Goal: Use online tool/utility: Utilize a website feature to perform a specific function

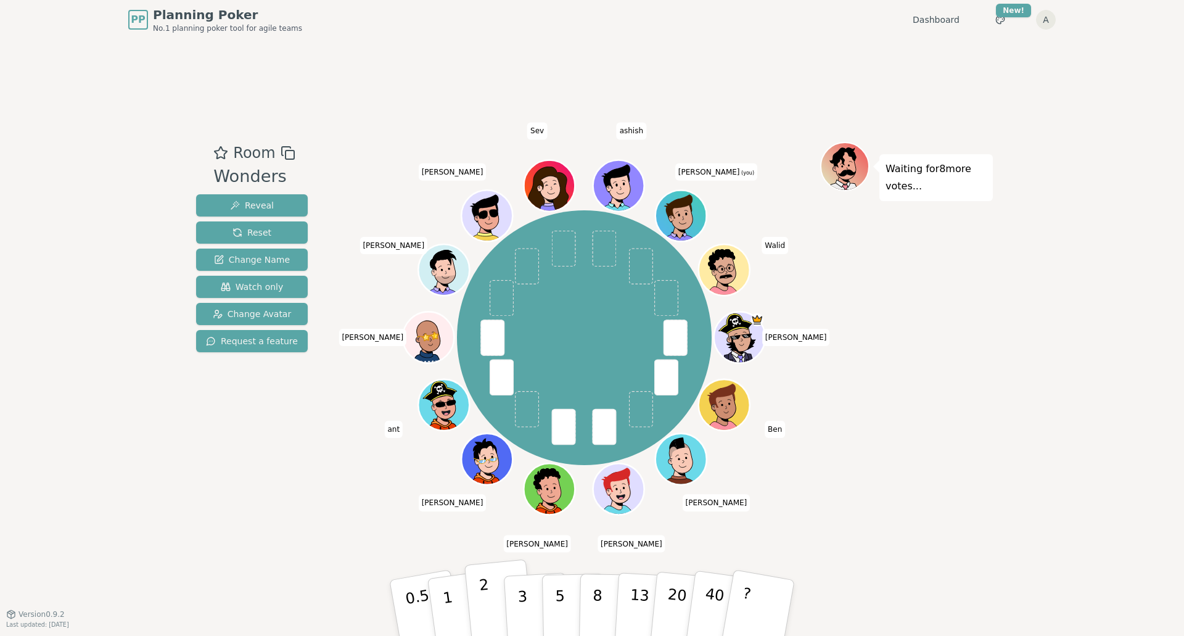
click at [485, 603] on p "2" at bounding box center [486, 609] width 16 height 67
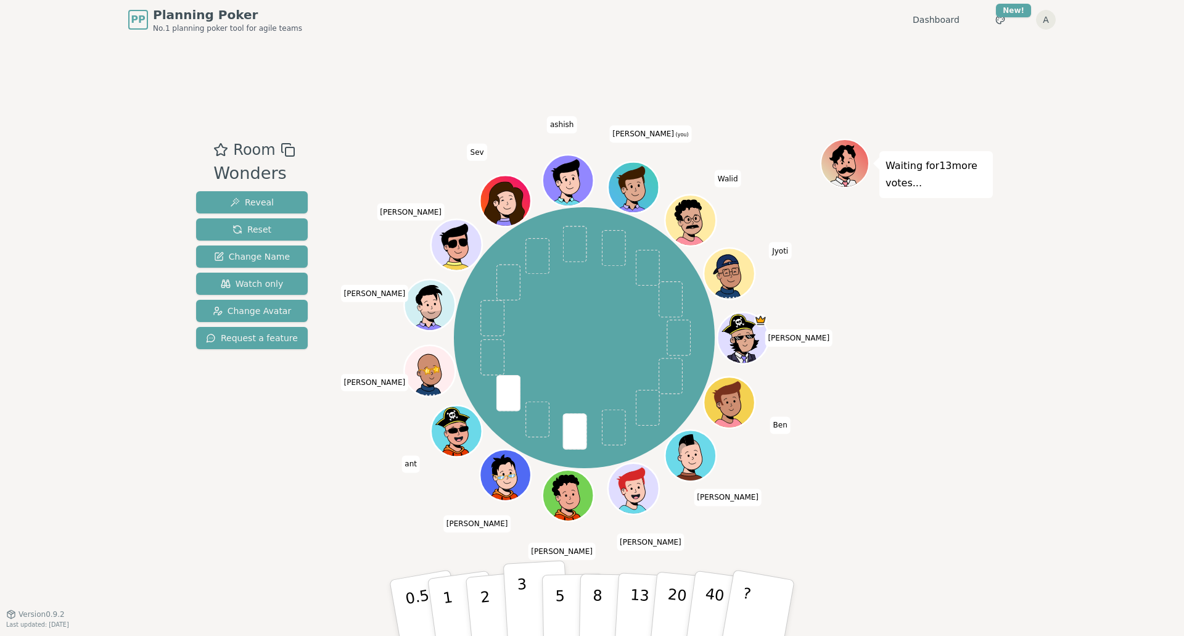
click at [531, 616] on button "3" at bounding box center [536, 608] width 67 height 96
click at [517, 595] on p "3" at bounding box center [524, 608] width 14 height 67
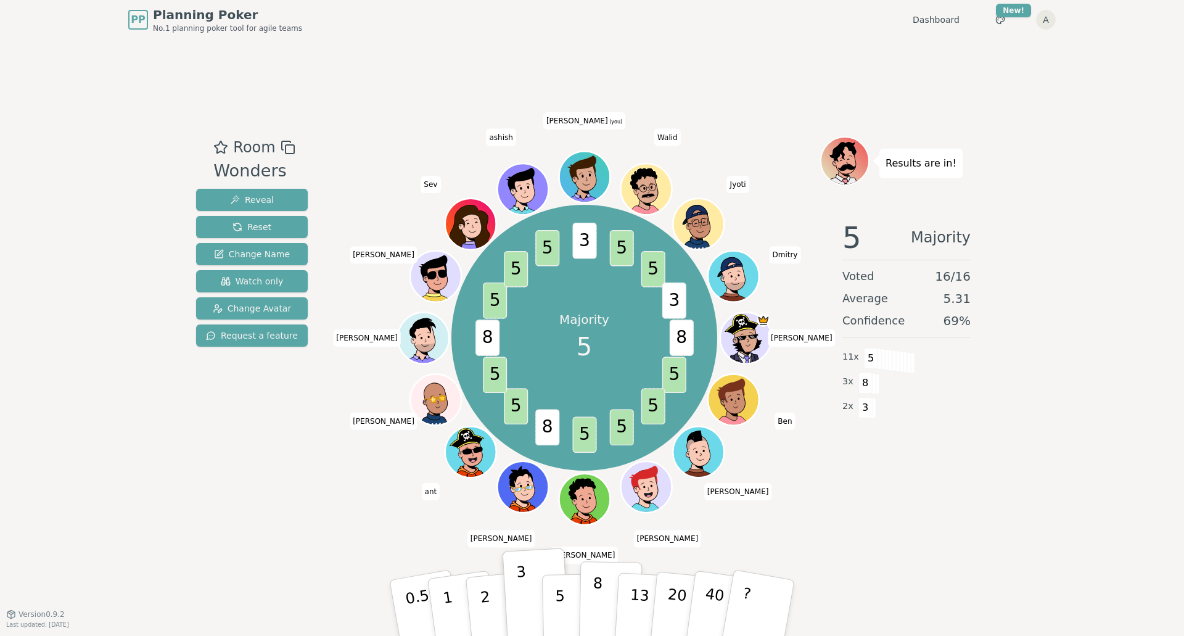
click at [586, 613] on button "8" at bounding box center [610, 608] width 63 height 94
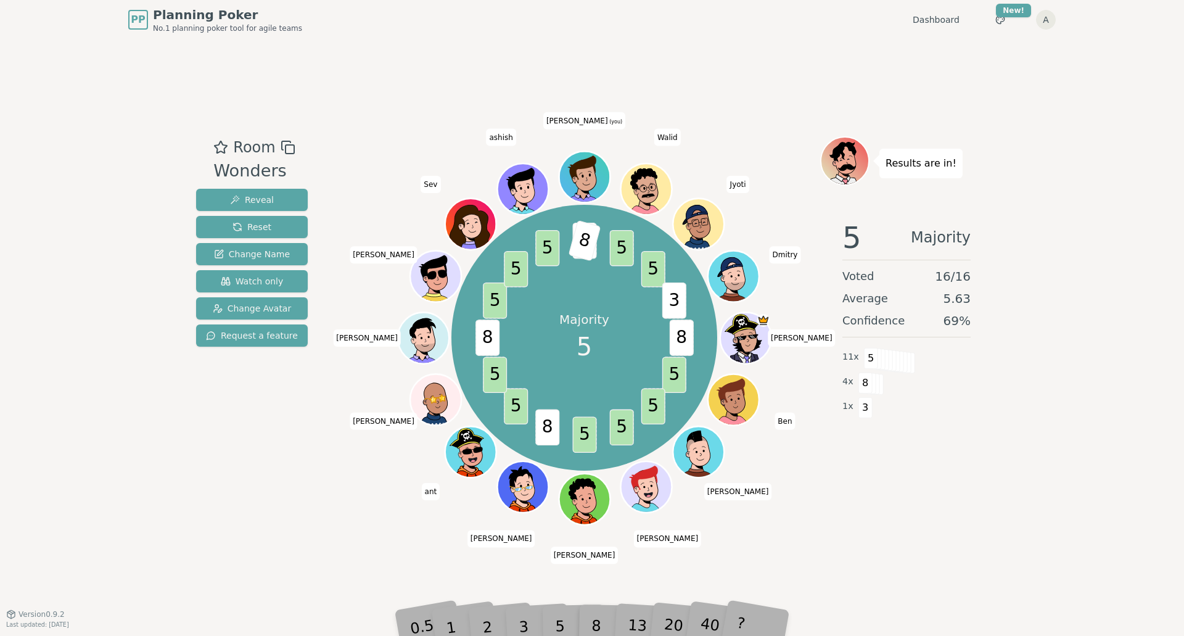
click at [350, 544] on div "Room Wonders Reveal Reset Change Name Watch only Change Avatar Request a featur…" at bounding box center [591, 326] width 801 height 574
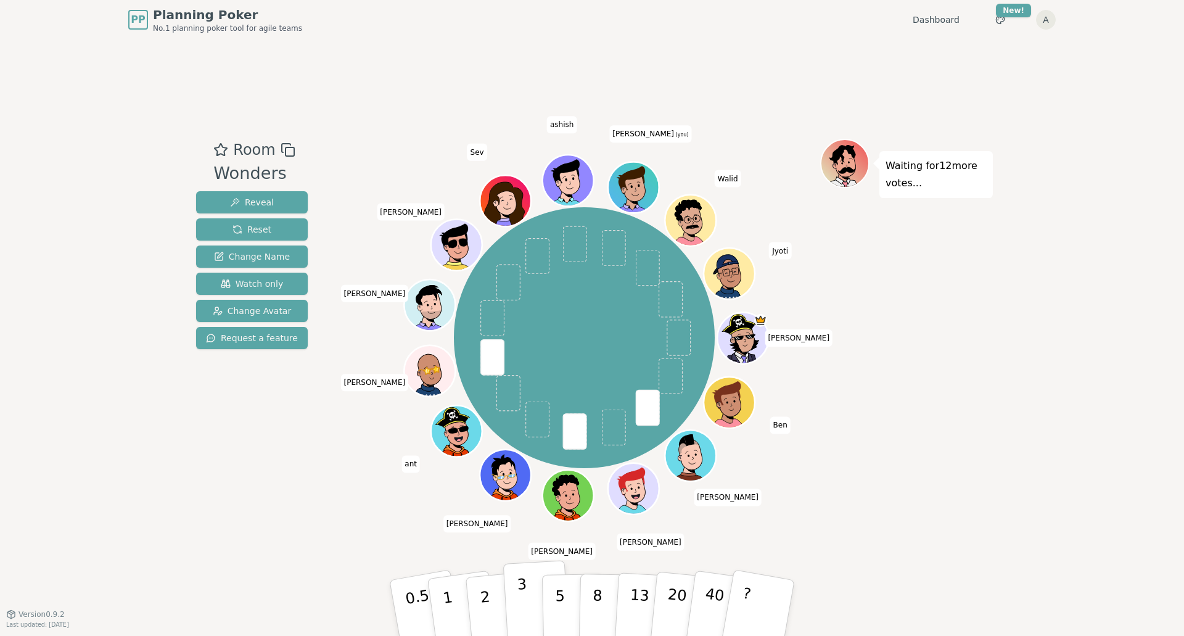
click at [536, 600] on button "3" at bounding box center [536, 608] width 67 height 96
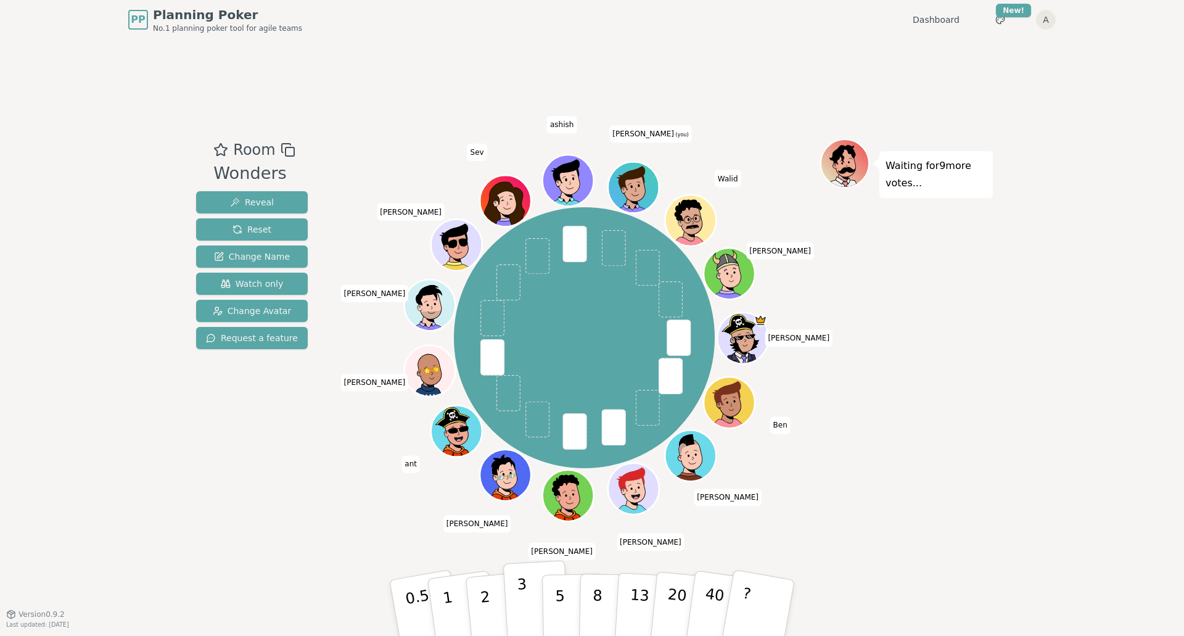
click at [524, 599] on p "3" at bounding box center [524, 608] width 14 height 67
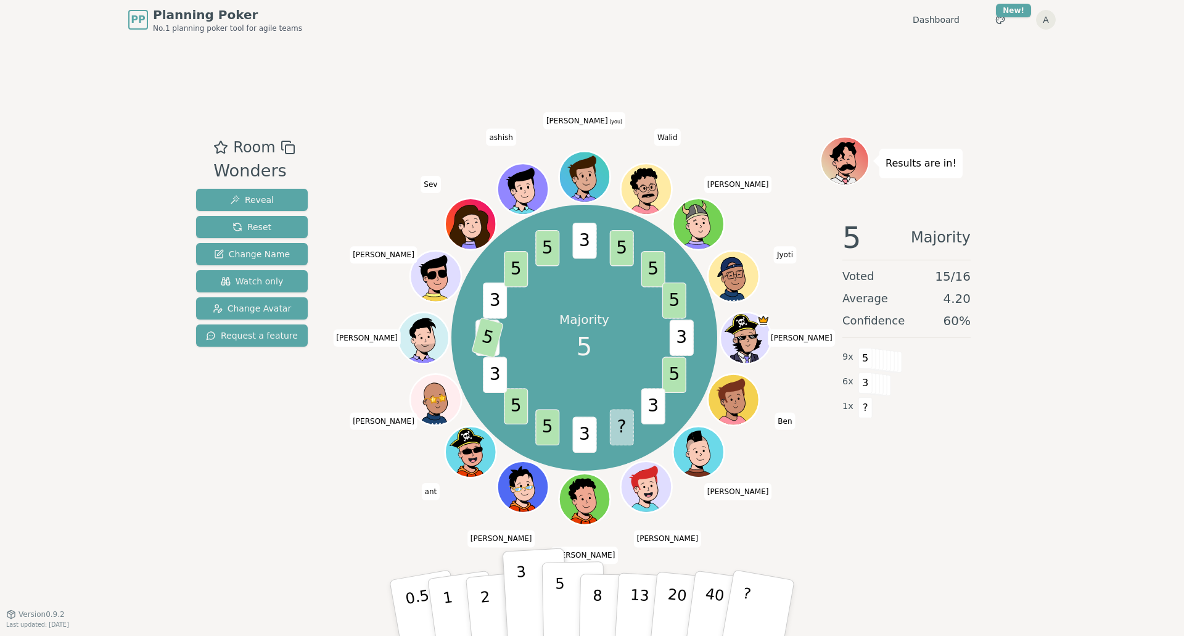
click at [565, 605] on button "5" at bounding box center [573, 608] width 63 height 94
